Goal: Information Seeking & Learning: Learn about a topic

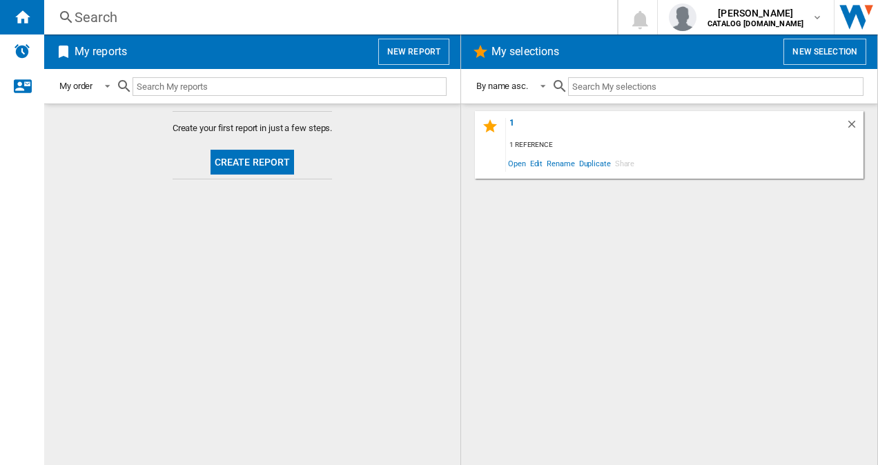
click at [179, 6] on div "Search Search 0 [PERSON_NAME] CATALOG [DOMAIN_NAME] CATALOG [DOMAIN_NAME] My se…" at bounding box center [461, 17] width 834 height 35
click at [155, 17] on div "Search" at bounding box center [328, 17] width 507 height 19
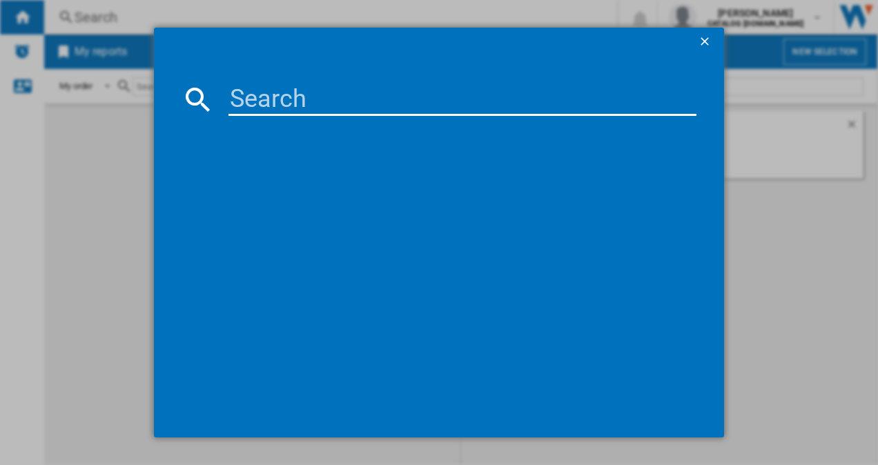
click at [237, 97] on input at bounding box center [462, 99] width 469 height 33
paste input "OT6LA811DW"
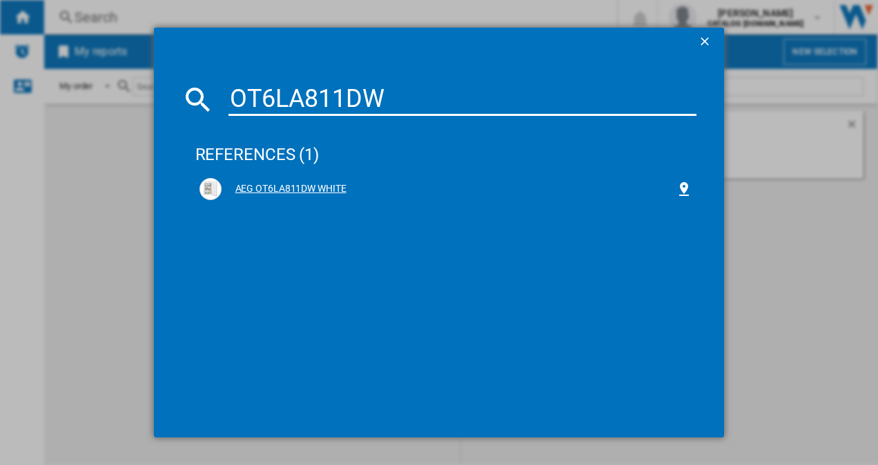
type input "OT6LA811DW"
click at [307, 189] on div "AEG OT6LA811DW WHITE" at bounding box center [449, 189] width 455 height 14
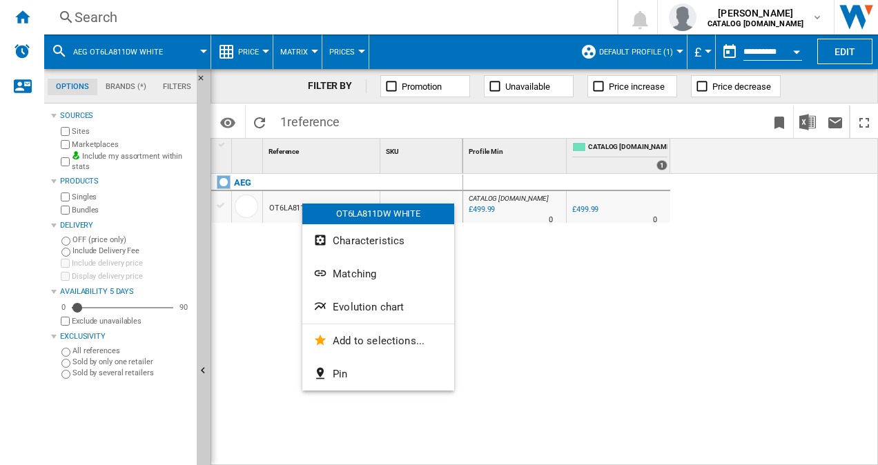
click at [630, 108] on div at bounding box center [439, 232] width 878 height 465
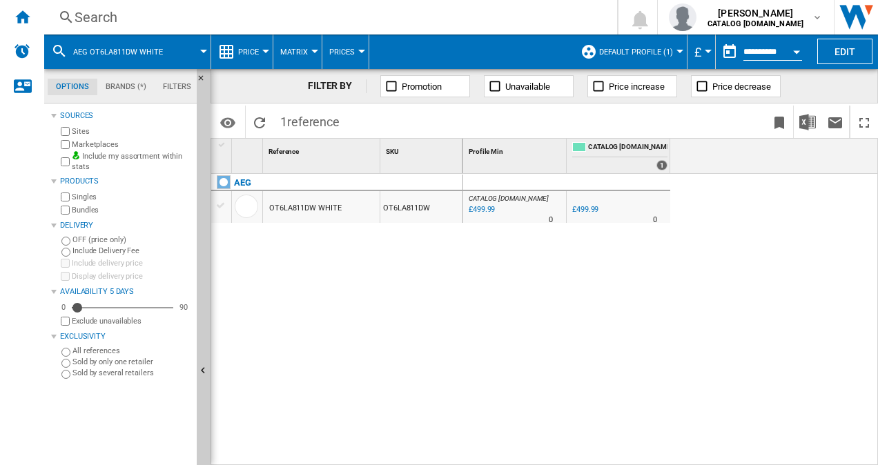
click at [655, 48] on span "Default profile (1)" at bounding box center [636, 52] width 74 height 9
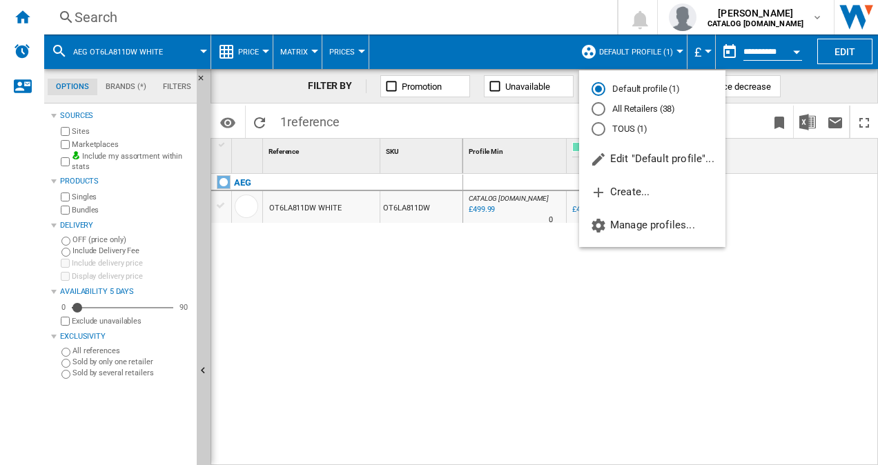
click at [641, 103] on md-radio-button "All Retailers (38)" at bounding box center [652, 109] width 121 height 13
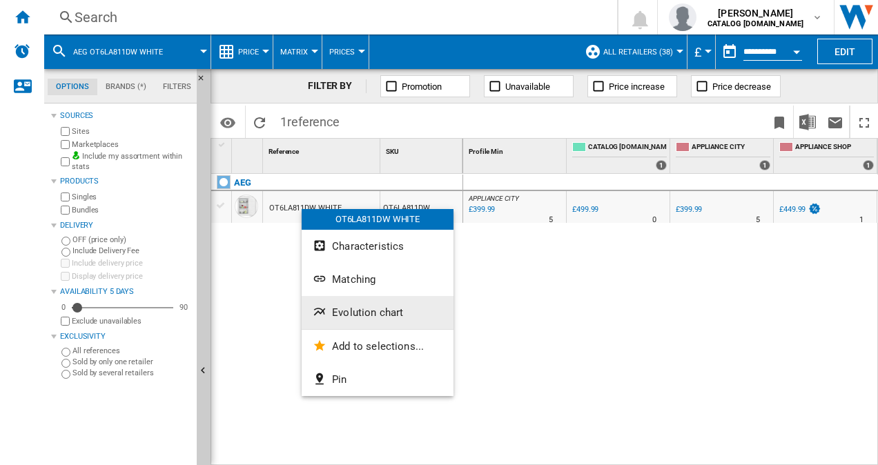
click at [378, 311] on span "Evolution chart" at bounding box center [367, 312] width 71 height 12
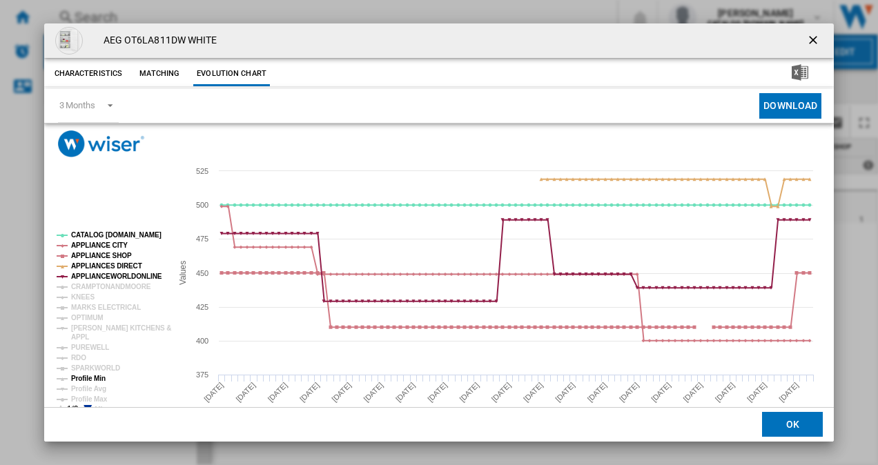
click at [92, 380] on tspan "Profile Min" at bounding box center [88, 379] width 35 height 8
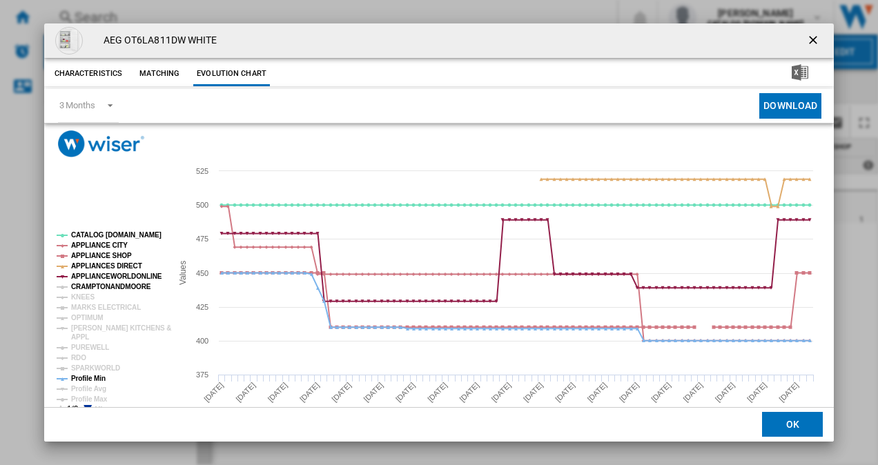
click at [99, 286] on tspan "CRAMPTONANDMOORE" at bounding box center [111, 287] width 80 height 8
click at [89, 295] on tspan "KNEES" at bounding box center [82, 297] width 23 height 8
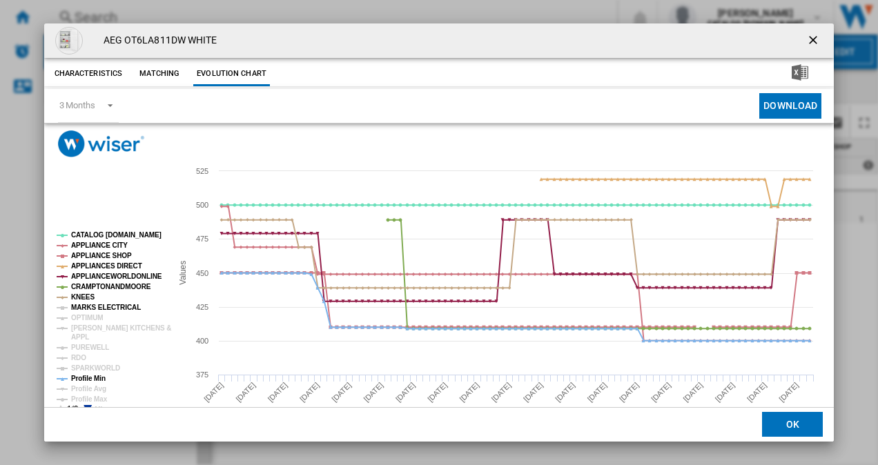
click at [94, 304] on tspan "MARKS ELECTRICAL" at bounding box center [106, 308] width 70 height 8
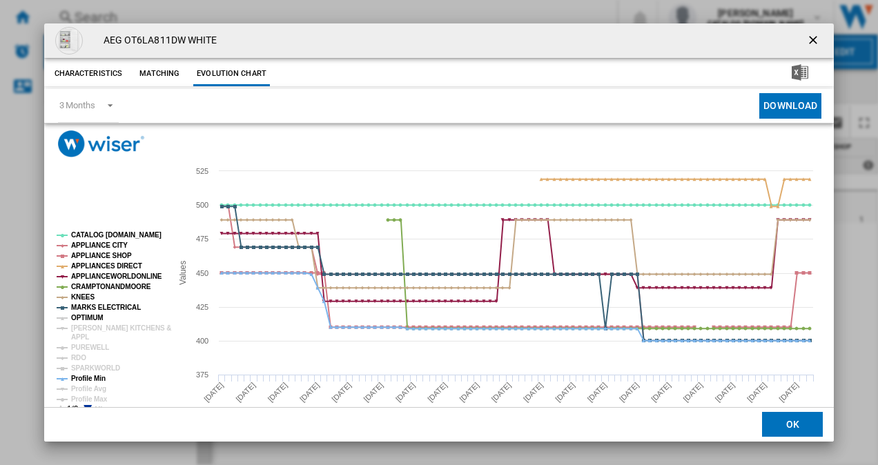
click at [92, 314] on tspan "OPTIMUM" at bounding box center [87, 318] width 32 height 8
click at [90, 324] on tspan "[PERSON_NAME] KITCHENS &" at bounding box center [121, 328] width 100 height 8
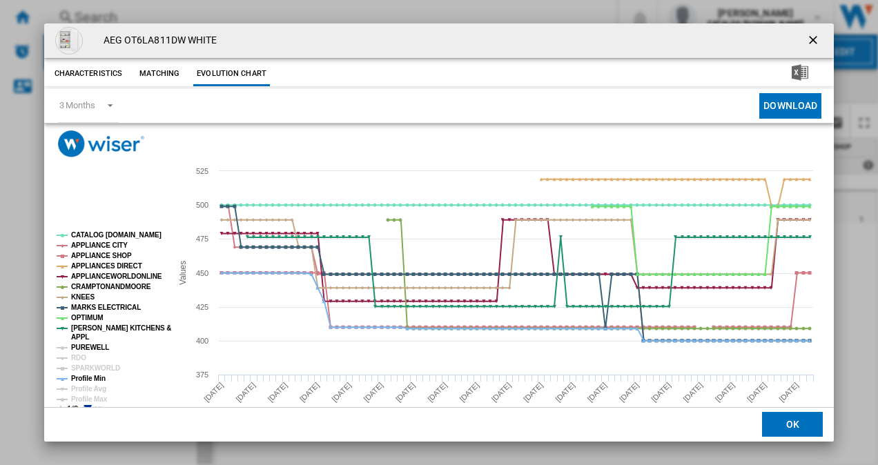
click at [90, 347] on tspan "PUREWELL" at bounding box center [90, 348] width 38 height 8
click at [83, 354] on tspan "RDO" at bounding box center [78, 358] width 15 height 8
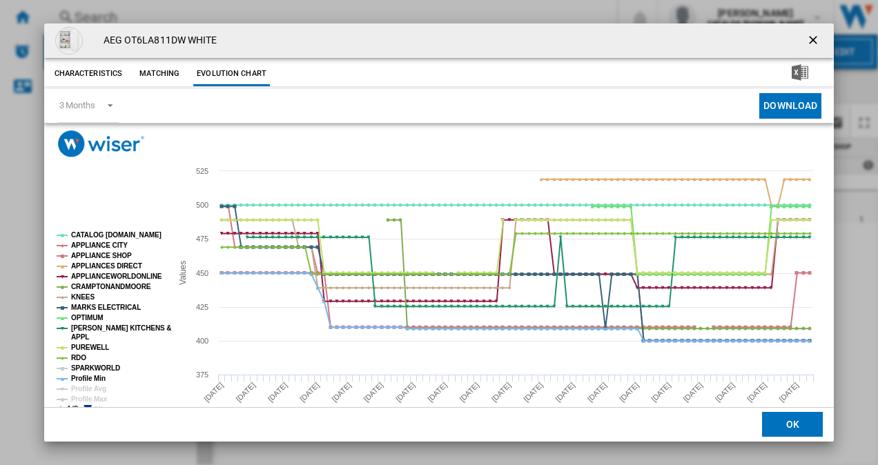
click at [89, 367] on tspan "SPARKWORLD" at bounding box center [95, 368] width 49 height 8
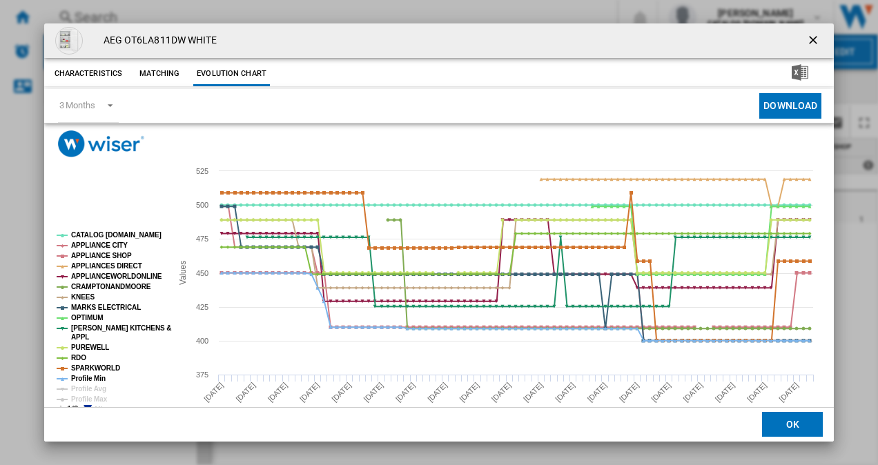
scroll to position [26, 0]
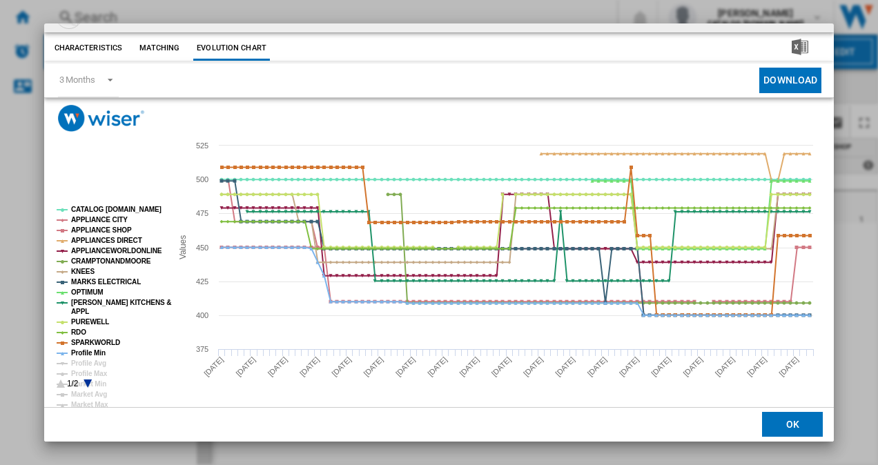
click at [90, 381] on rect "Product popup" at bounding box center [108, 297] width 115 height 193
click at [88, 381] on icon "Product popup" at bounding box center [88, 384] width 8 height 8
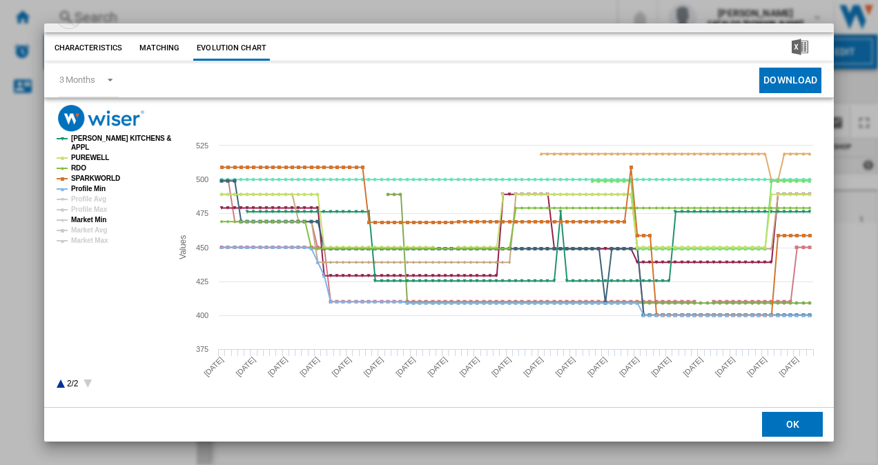
click at [88, 216] on tspan "Market Min" at bounding box center [88, 220] width 35 height 8
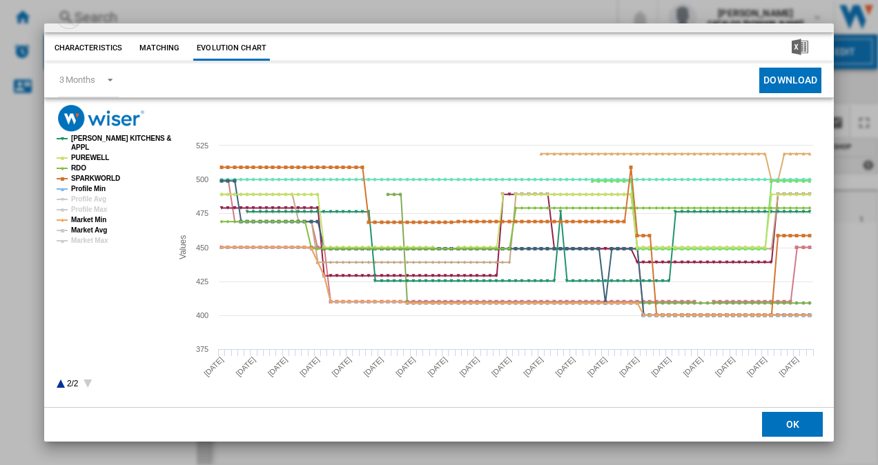
click at [90, 228] on tspan "Market Avg" at bounding box center [89, 230] width 36 height 8
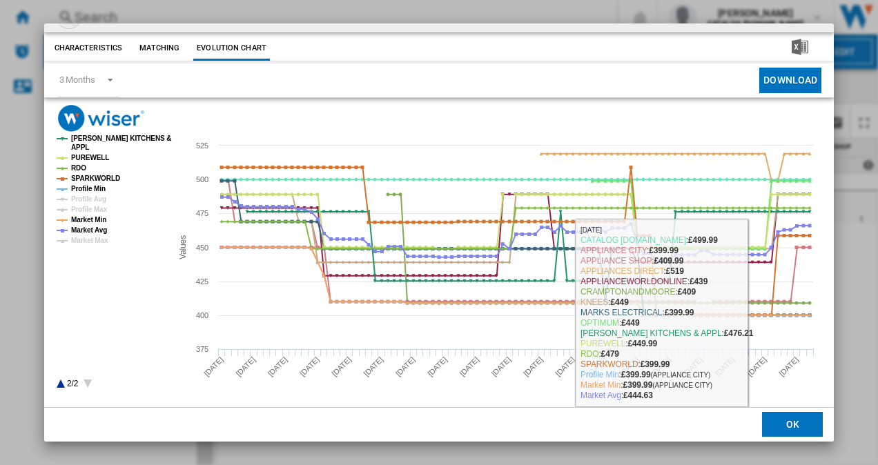
click at [788, 429] on button "OK" at bounding box center [792, 425] width 61 height 25
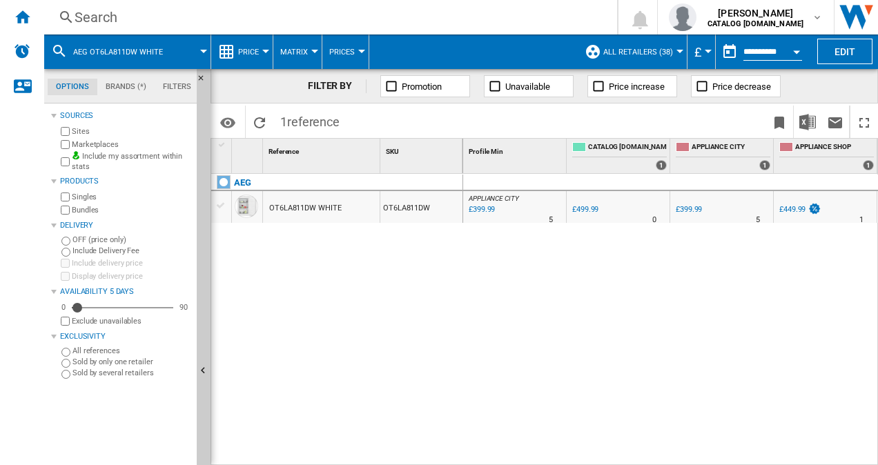
click at [240, 19] on div "Search" at bounding box center [328, 17] width 507 height 19
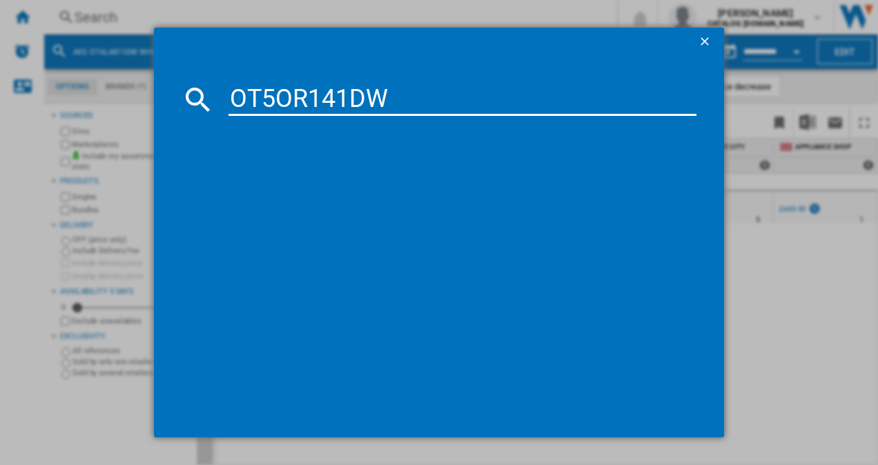
type input "OT5OR141DW"
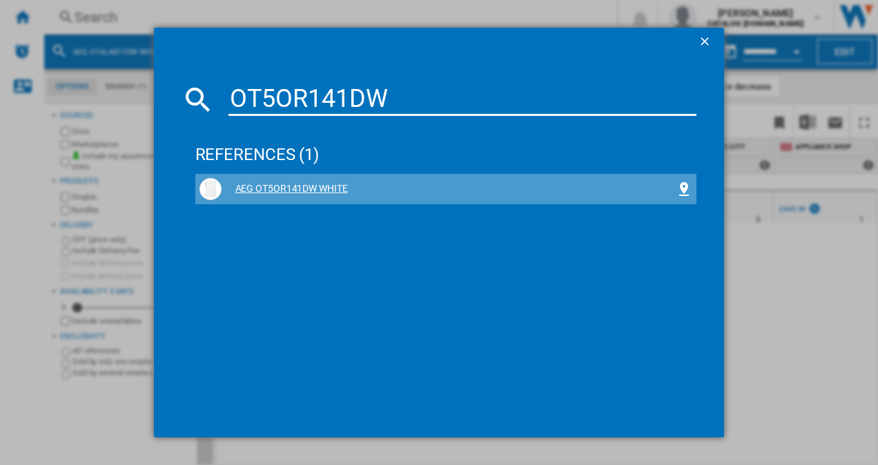
click at [310, 189] on div "AEG OT5OR141DW WHITE" at bounding box center [449, 189] width 455 height 14
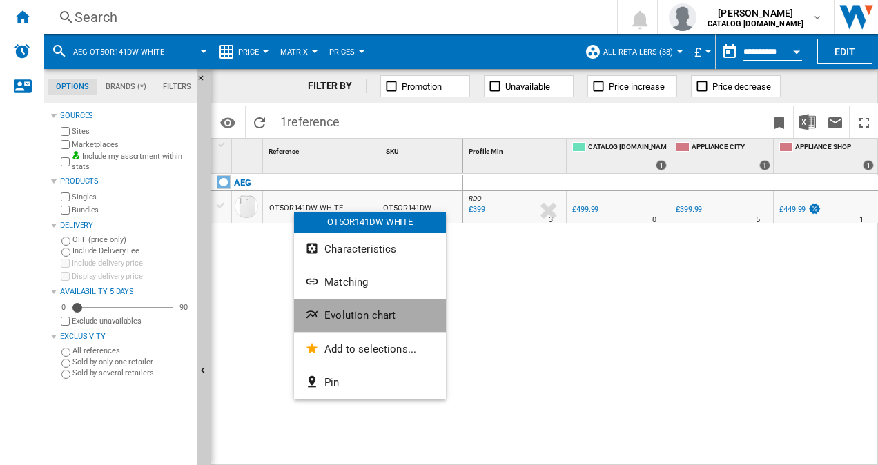
click at [352, 313] on span "Evolution chart" at bounding box center [359, 315] width 71 height 12
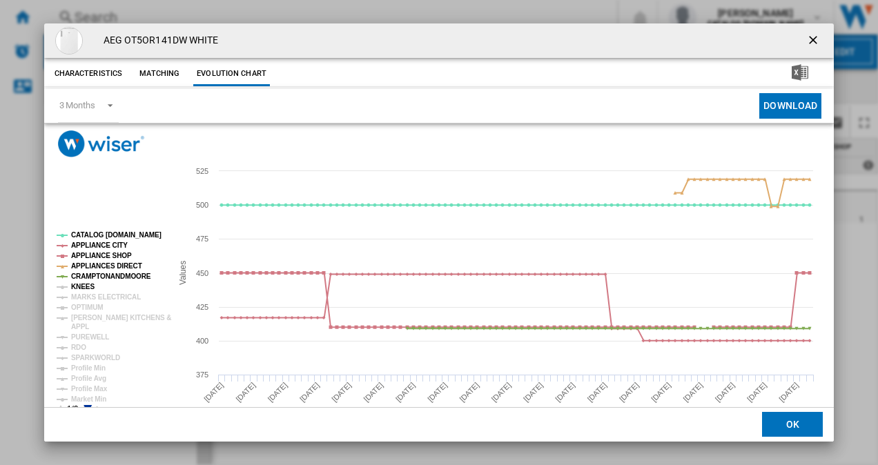
click at [77, 283] on tspan "KNEES" at bounding box center [82, 287] width 23 height 8
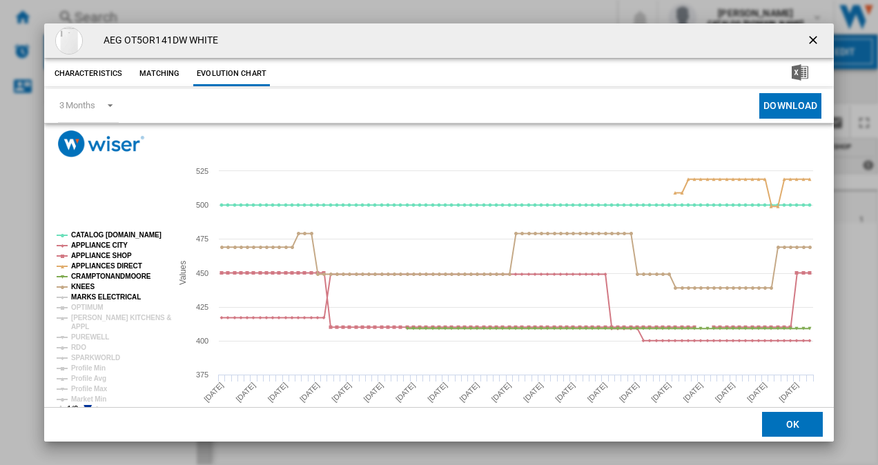
click at [106, 298] on tspan "MARKS ELECTRICAL" at bounding box center [106, 297] width 70 height 8
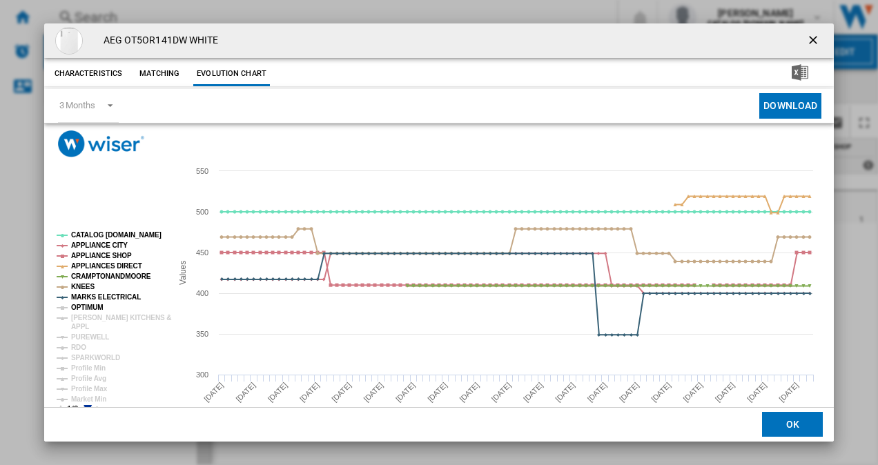
click at [87, 311] on tspan "OPTIMUM" at bounding box center [87, 308] width 32 height 8
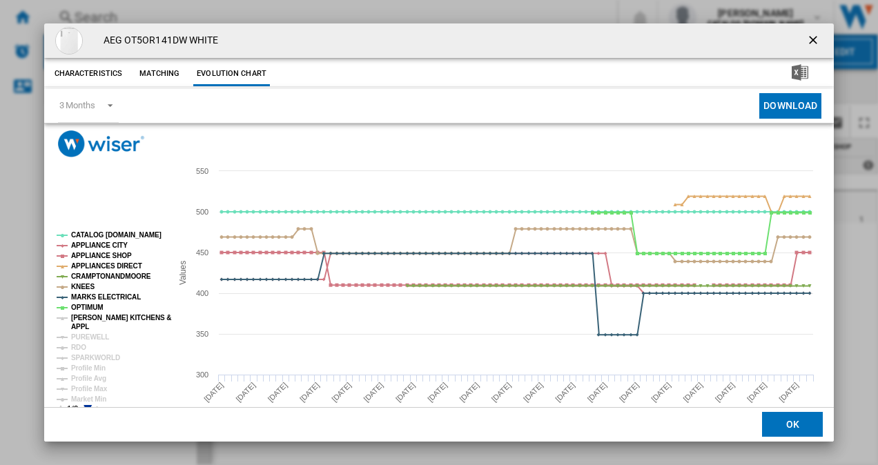
click at [86, 319] on tspan "[PERSON_NAME] KITCHENS &" at bounding box center [121, 318] width 100 height 8
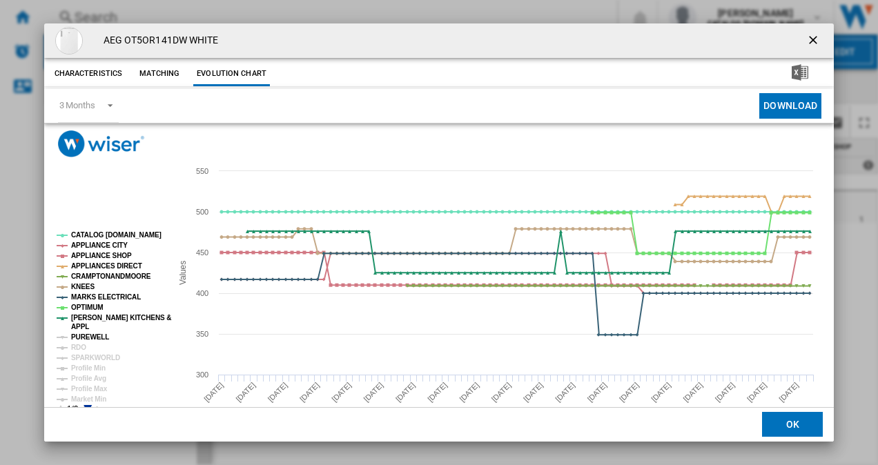
click at [87, 335] on tspan "PUREWELL" at bounding box center [90, 337] width 38 height 8
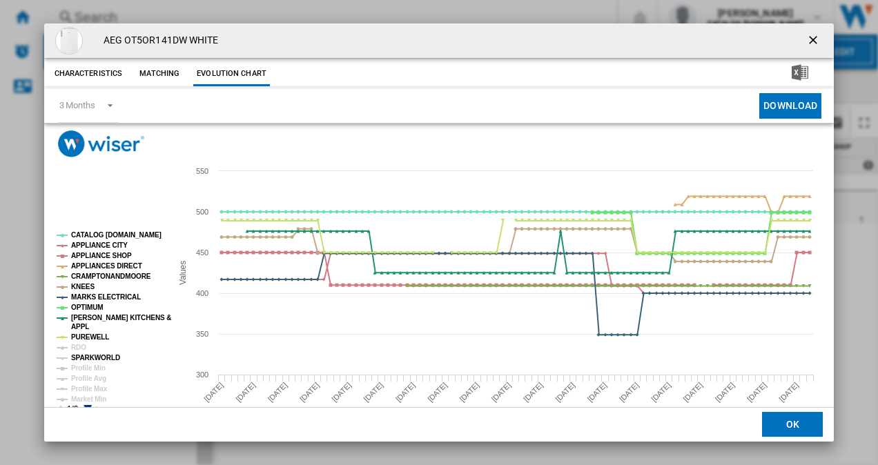
click at [82, 354] on tspan "SPARKWORLD" at bounding box center [95, 358] width 49 height 8
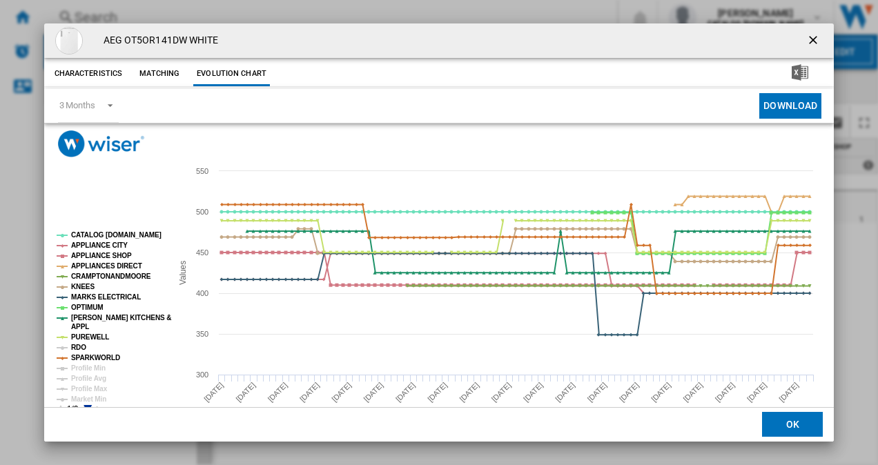
click at [80, 345] on tspan "RDO" at bounding box center [78, 348] width 15 height 8
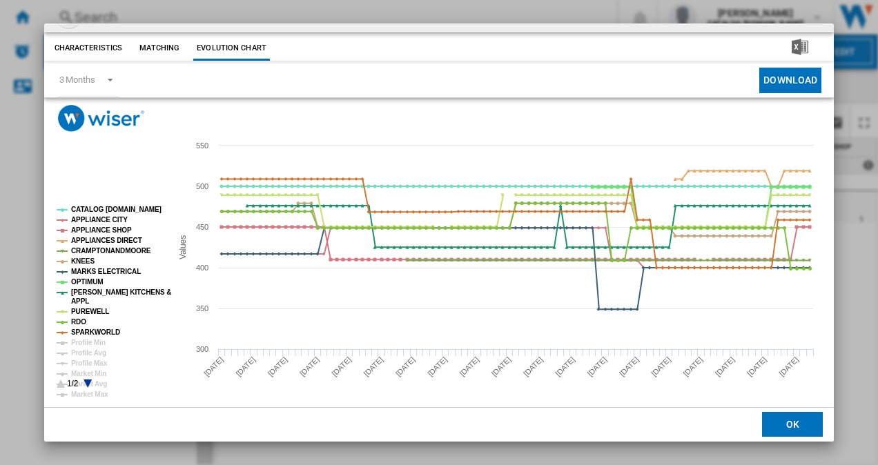
click at [86, 382] on icon "Product popup" at bounding box center [88, 384] width 8 height 8
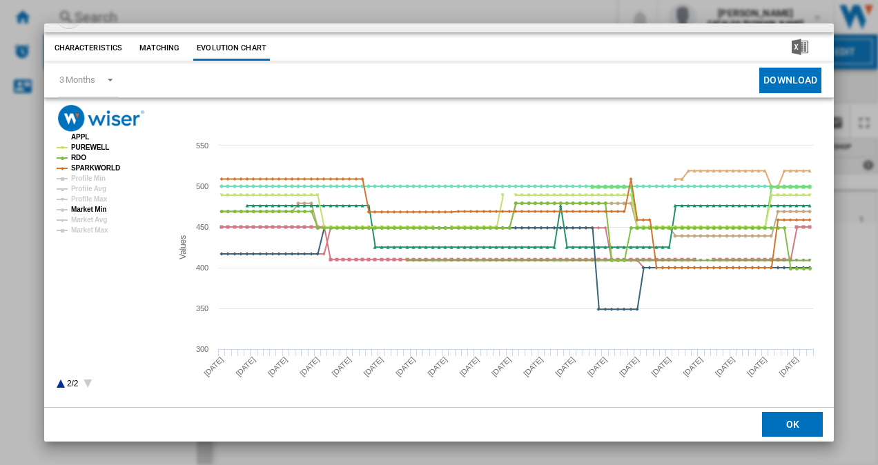
click at [95, 210] on tspan "Market Min" at bounding box center [88, 210] width 35 height 8
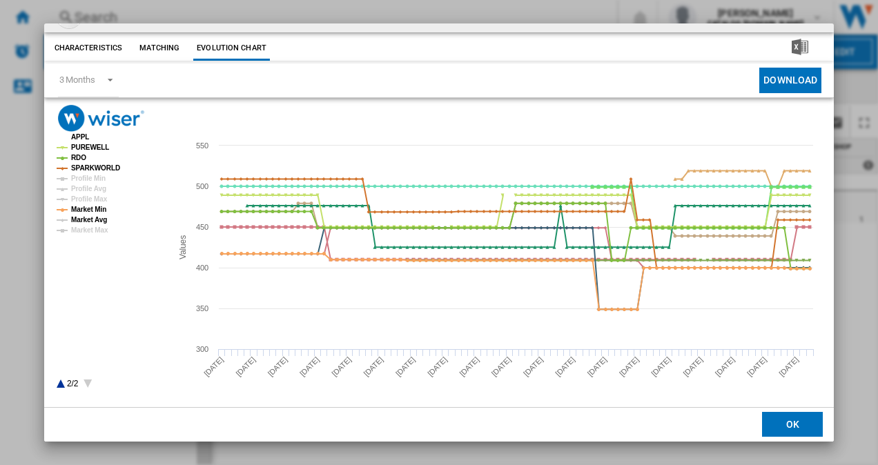
click at [94, 218] on tspan "Market Avg" at bounding box center [89, 220] width 36 height 8
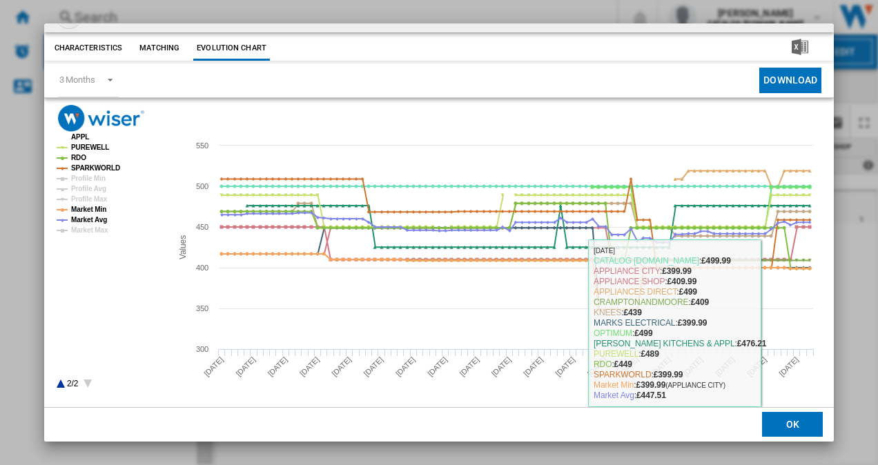
click at [781, 415] on button "OK" at bounding box center [792, 425] width 61 height 25
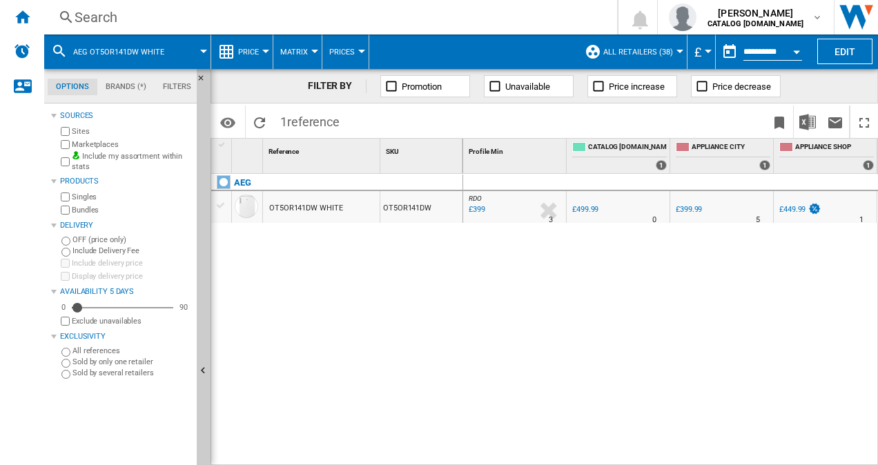
click at [217, 18] on div "Search" at bounding box center [328, 17] width 507 height 19
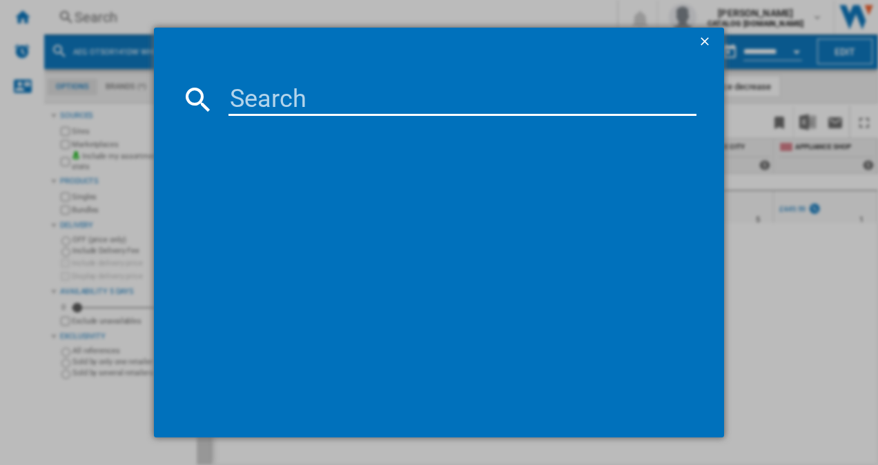
type input "KTR15NWEAG"
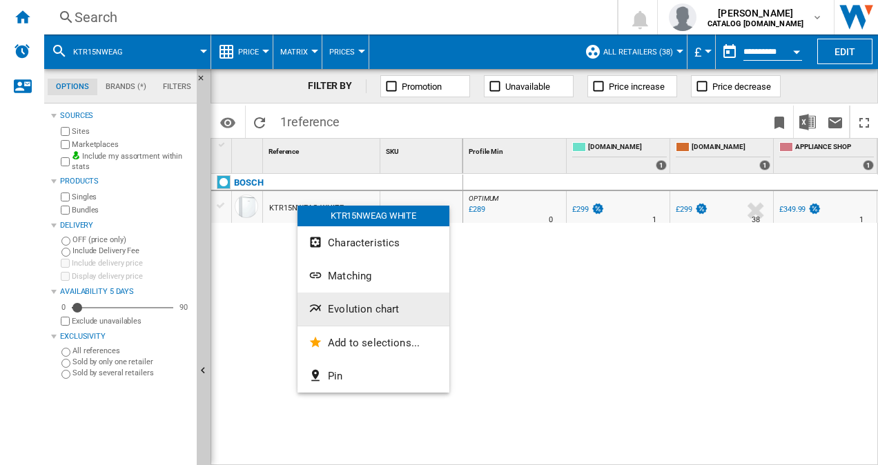
click at [362, 319] on button "Evolution chart" at bounding box center [374, 309] width 152 height 33
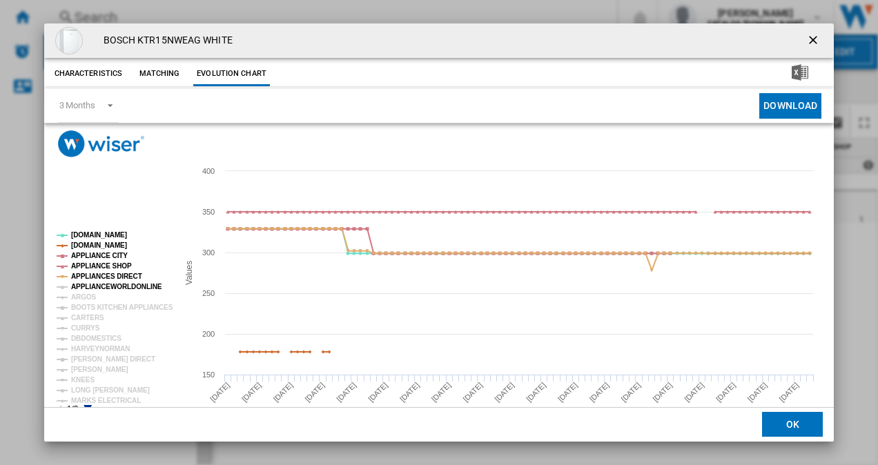
click at [86, 289] on tspan "APPLIANCEWORLDONLINE" at bounding box center [116, 287] width 91 height 8
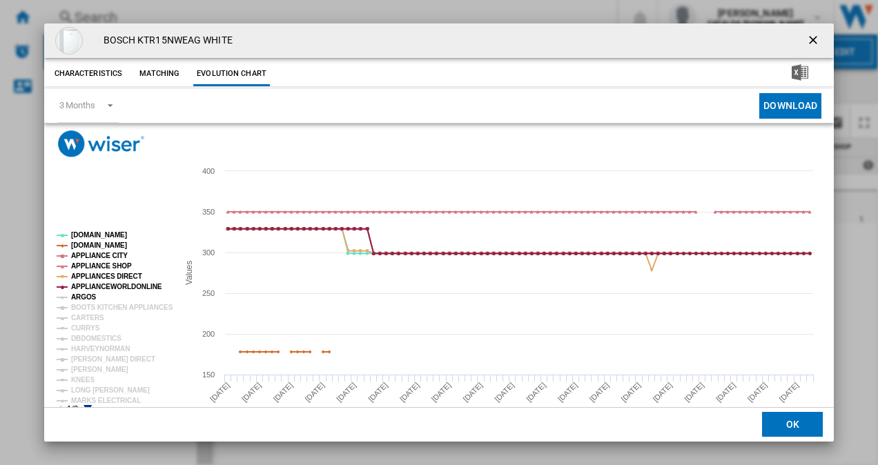
click at [83, 298] on tspan "ARGOS" at bounding box center [84, 297] width 26 height 8
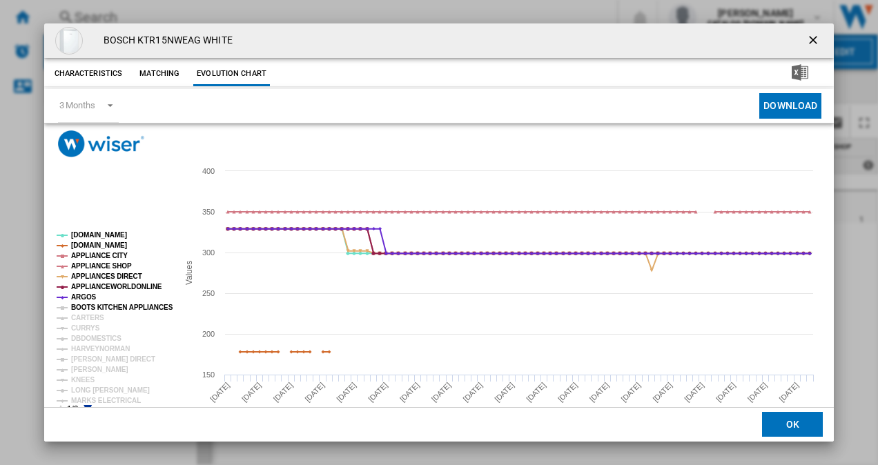
click at [83, 306] on tspan "BOOTS KITCHEN APPLIANCES" at bounding box center [122, 308] width 102 height 8
click at [83, 316] on tspan "CARTERS" at bounding box center [87, 318] width 33 height 8
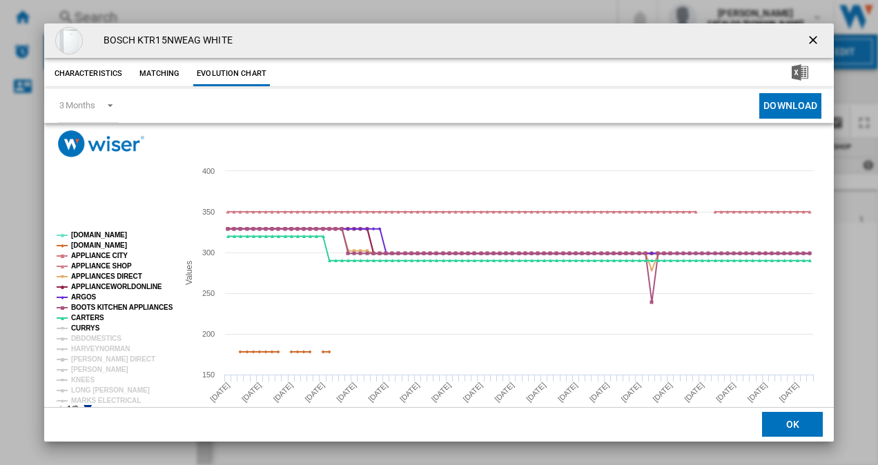
click at [83, 326] on tspan "CURRYS" at bounding box center [85, 328] width 29 height 8
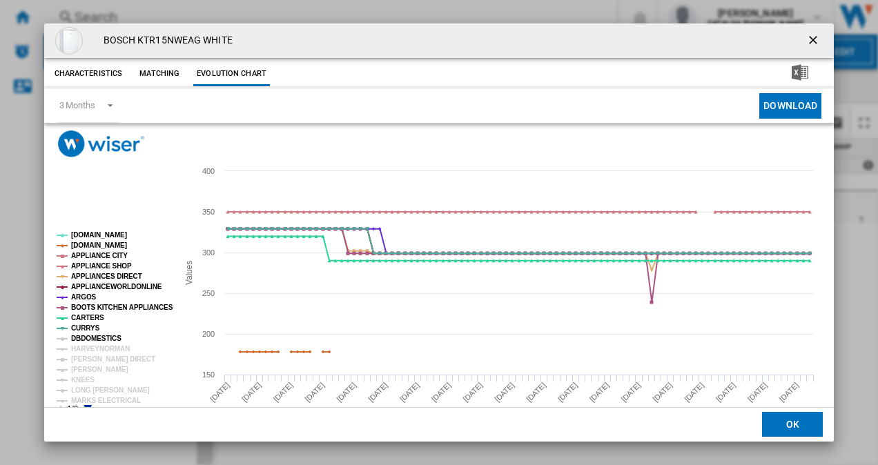
click at [84, 335] on tspan "DBDOMESTICS" at bounding box center [96, 339] width 50 height 8
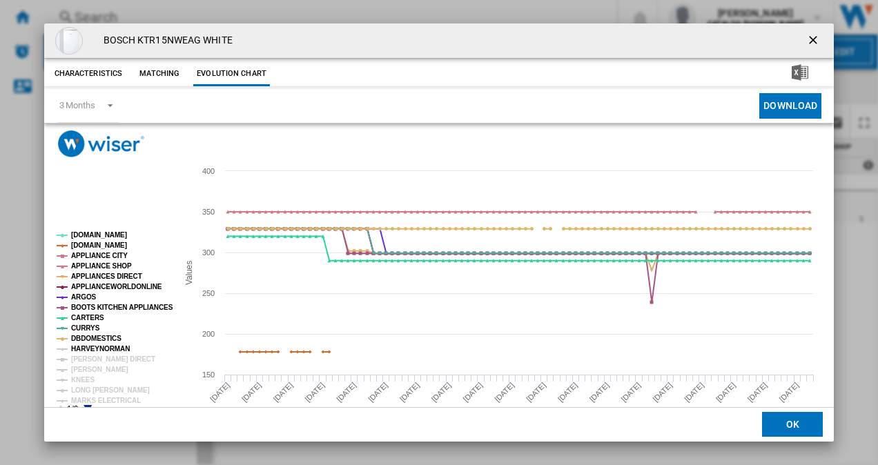
click at [85, 345] on tspan "HARVEYNORMAN" at bounding box center [100, 349] width 59 height 8
click at [84, 363] on tspan "[PERSON_NAME] DIRECT" at bounding box center [113, 359] width 84 height 8
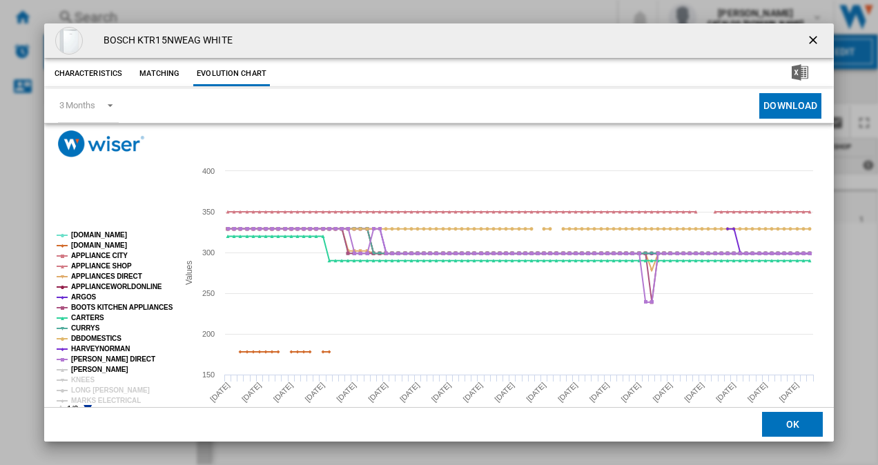
click at [84, 368] on tspan "[PERSON_NAME]" at bounding box center [99, 370] width 57 height 8
click at [84, 376] on tspan "KNEES" at bounding box center [82, 380] width 23 height 8
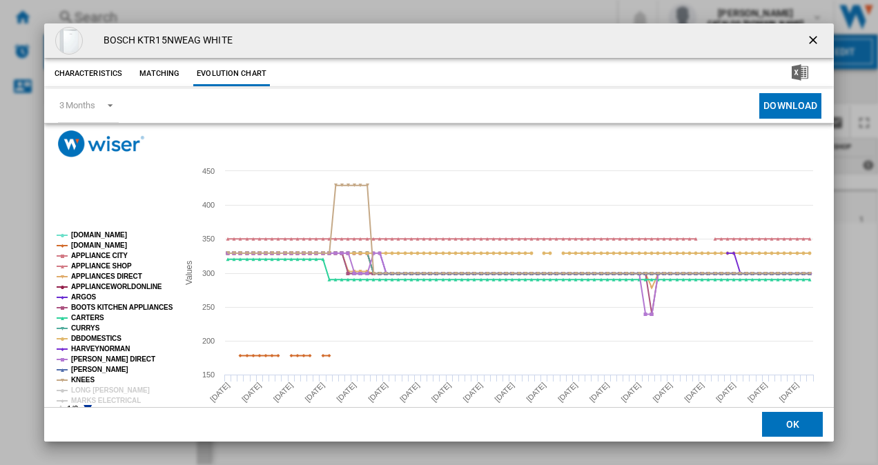
scroll to position [26, 0]
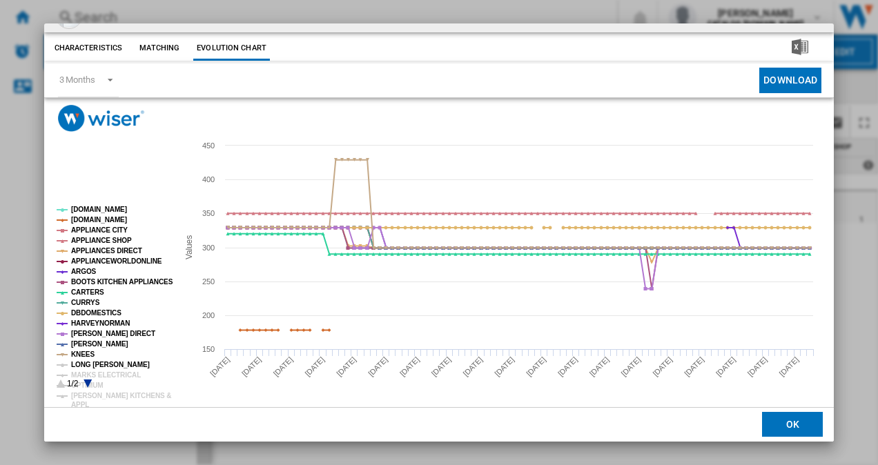
click at [88, 364] on tspan "LONG [PERSON_NAME]" at bounding box center [110, 365] width 79 height 8
click at [87, 380] on icon "Product popup" at bounding box center [88, 384] width 8 height 8
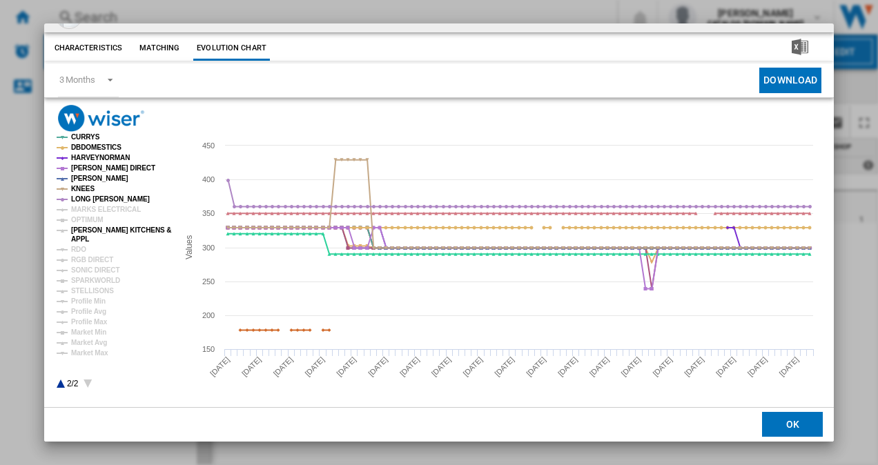
click at [94, 229] on tspan "[PERSON_NAME] KITCHENS &" at bounding box center [121, 230] width 100 height 8
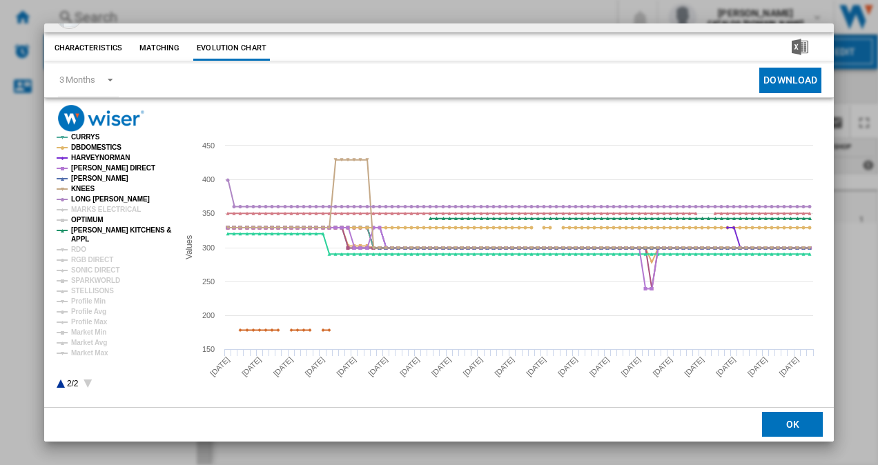
click at [89, 219] on tspan "OPTIMUM" at bounding box center [87, 220] width 32 height 8
click at [95, 208] on tspan "MARKS ELECTRICAL" at bounding box center [106, 210] width 70 height 8
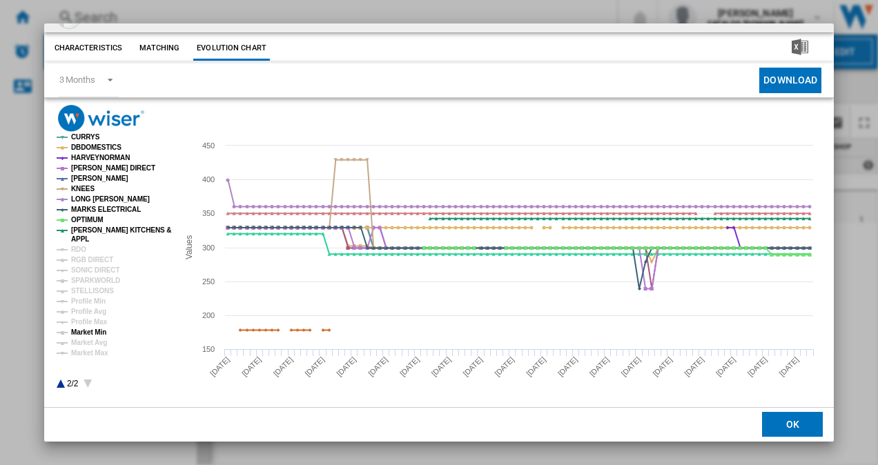
click at [94, 330] on tspan "Market Min" at bounding box center [88, 333] width 35 height 8
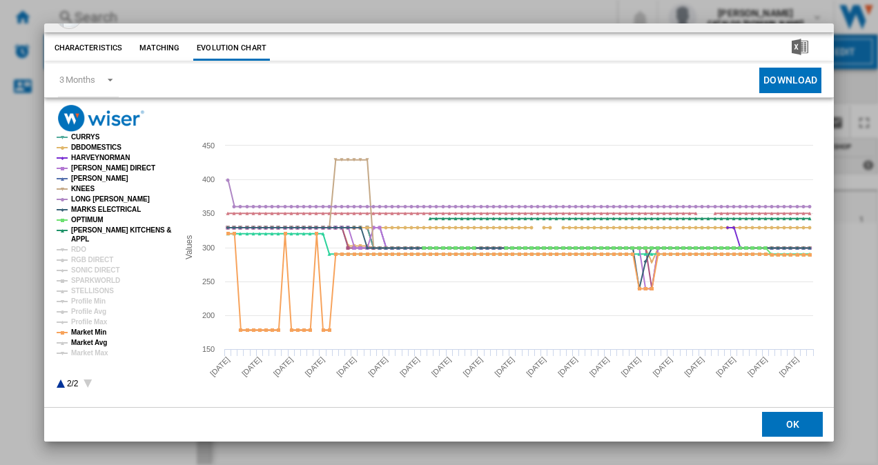
click at [91, 347] on tspan "Market Avg" at bounding box center [89, 343] width 36 height 8
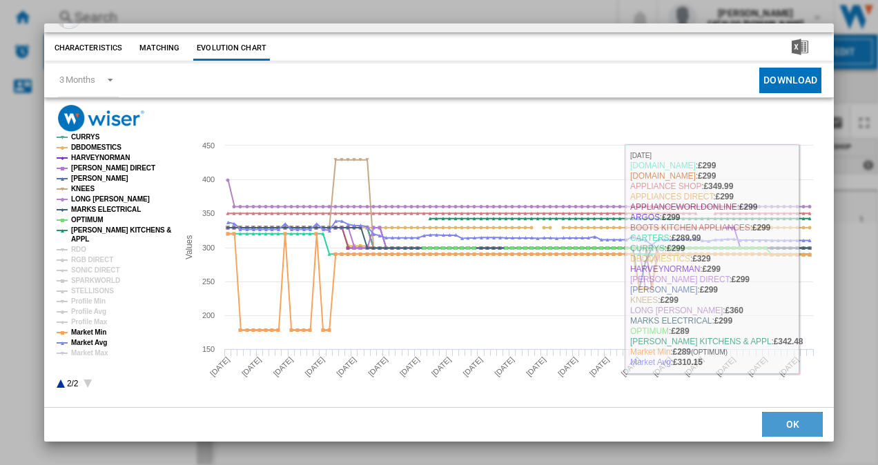
click at [794, 430] on button "OK" at bounding box center [792, 425] width 61 height 25
